Goal: Task Accomplishment & Management: Complete application form

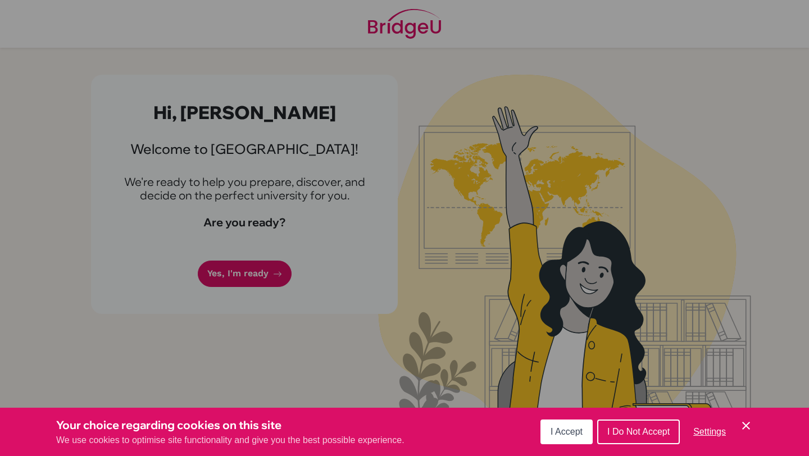
click at [567, 432] on span "I Accept" at bounding box center [567, 432] width 32 height 10
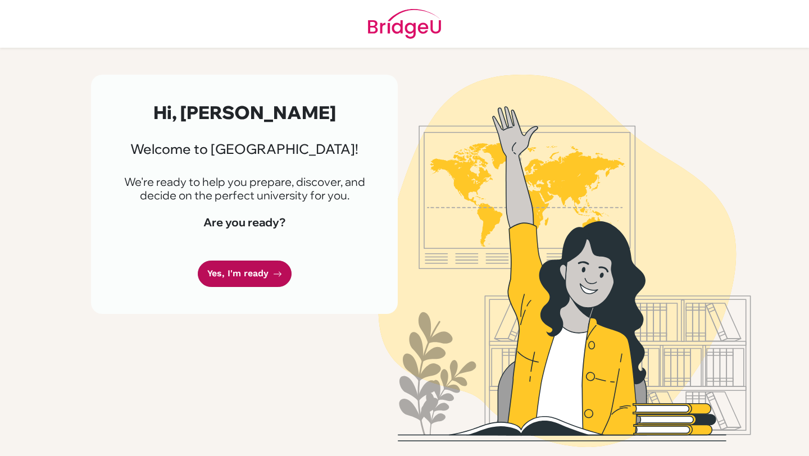
click at [249, 272] on link "Yes, I'm ready" at bounding box center [245, 274] width 94 height 26
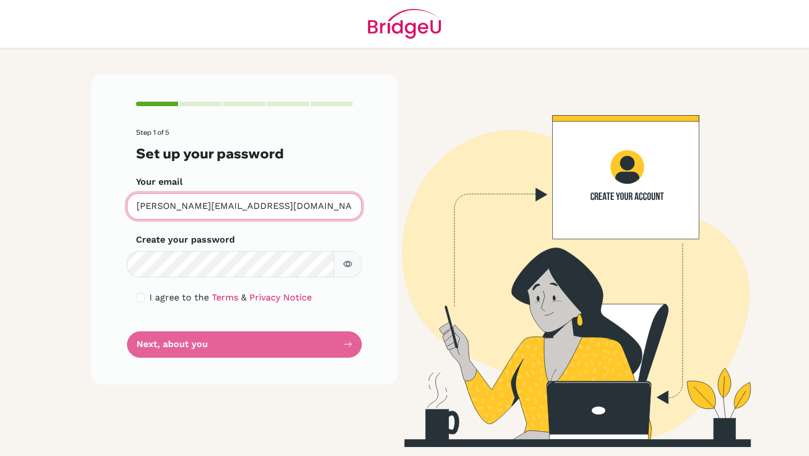
click at [233, 214] on input "a.fattal@aris.edu.gh" at bounding box center [244, 206] width 235 height 26
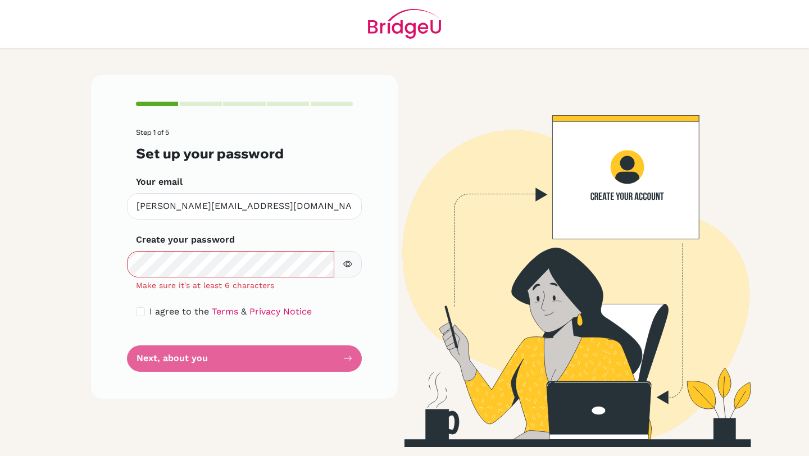
click at [348, 264] on icon "button" at bounding box center [347, 264] width 9 height 9
click at [350, 261] on icon "button" at bounding box center [347, 264] width 9 height 9
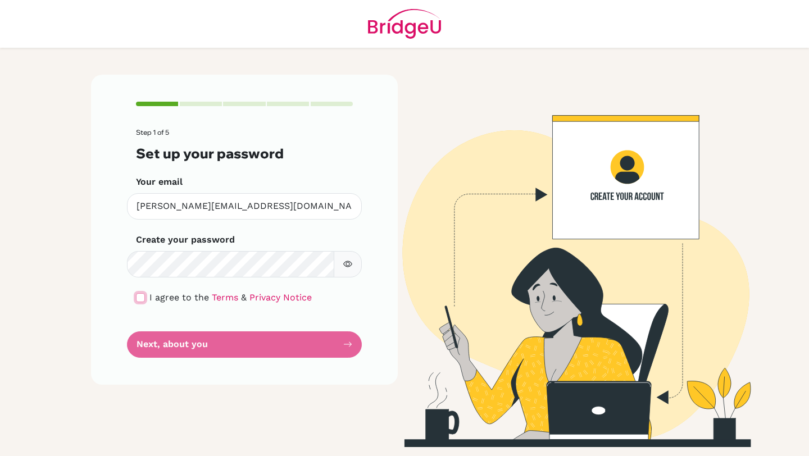
click at [140, 298] on input "checkbox" at bounding box center [140, 297] width 9 height 9
checkbox input "true"
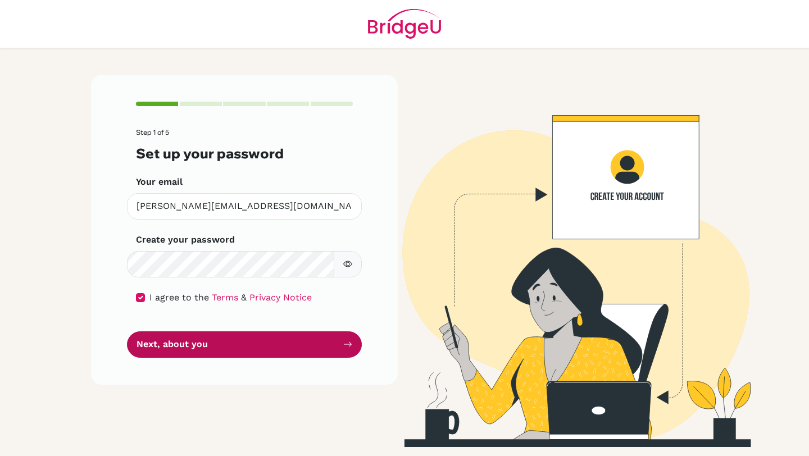
click at [224, 347] on button "Next, about you" at bounding box center [244, 344] width 235 height 26
